Goal: Task Accomplishment & Management: Use online tool/utility

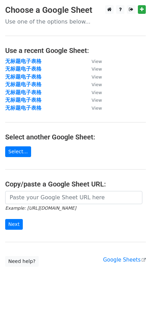
click at [67, 191] on main "Choose a Google Sheet Use one of the options below... Use a recent Google Sheet…" at bounding box center [75, 135] width 151 height 261
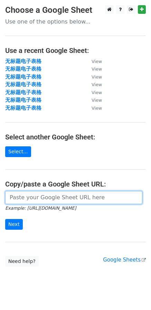
click at [63, 197] on input "url" at bounding box center [73, 197] width 137 height 13
click at [47, 202] on input "url" at bounding box center [73, 197] width 137 height 13
click at [28, 198] on input "url" at bounding box center [73, 197] width 137 height 13
click at [57, 197] on input "url" at bounding box center [73, 197] width 137 height 13
paste input "https://docs.google.com/spreadsheets/d/1DeQSgNUYvdSJ-wlzYB7xJa_jNvsJlLdEfyajLcO…"
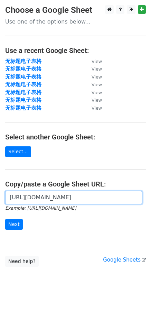
scroll to position [0, 165]
type input "https://docs.google.com/spreadsheets/d/1DeQSgNUYvdSJ-wlzYB7xJa_jNvsJlLdEfyajLcO…"
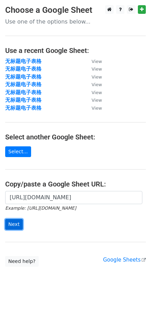
click at [20, 222] on input "Next" at bounding box center [14, 224] width 18 height 11
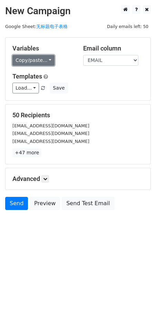
click at [27, 58] on link "Copy/paste..." at bounding box center [33, 60] width 42 height 11
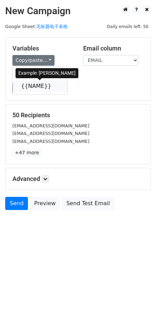
click at [36, 85] on link "{{NAME}}" at bounding box center [40, 86] width 55 height 11
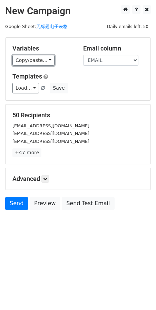
drag, startPoint x: 31, startPoint y: 63, endPoint x: 45, endPoint y: 86, distance: 26.5
click at [31, 63] on link "Copy/paste..." at bounding box center [33, 60] width 42 height 11
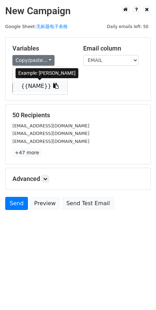
click at [37, 83] on link "{{NAME}}" at bounding box center [40, 86] width 55 height 11
